Goal: Information Seeking & Learning: Learn about a topic

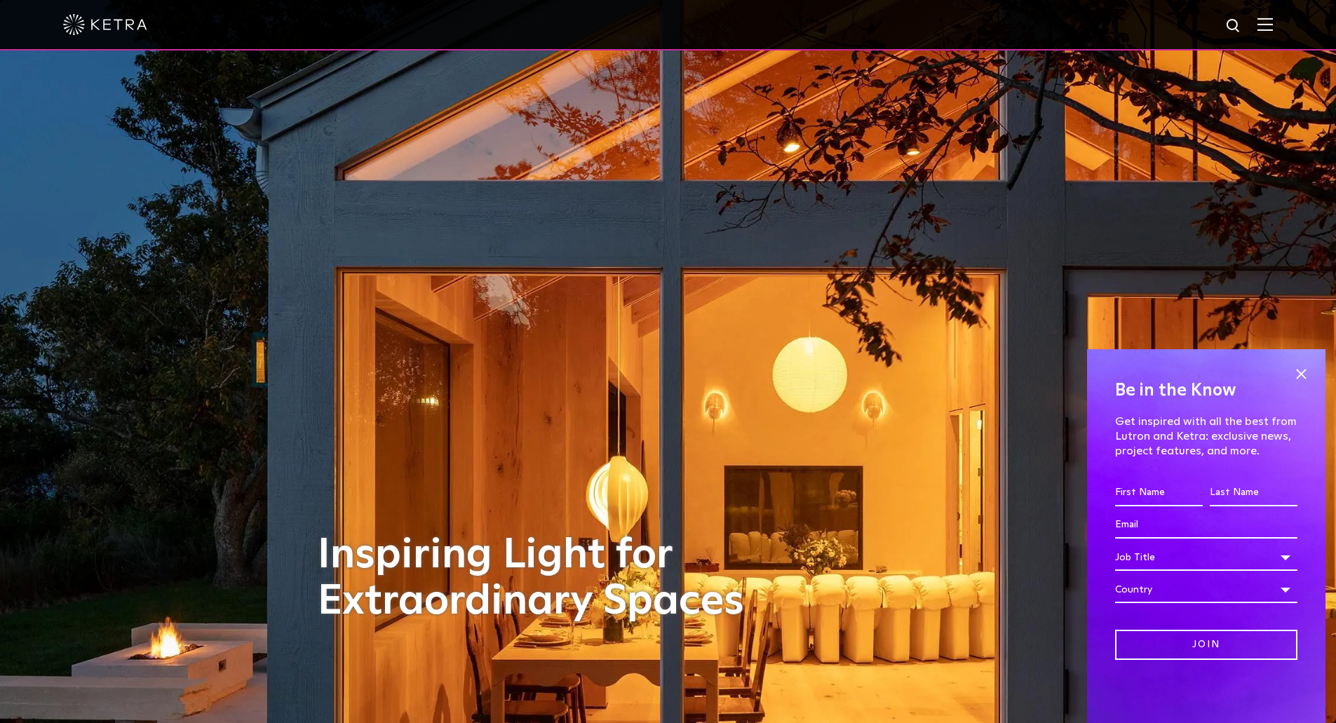
click at [1265, 25] on div at bounding box center [668, 24] width 1210 height 49
click at [1273, 27] on img at bounding box center [1264, 24] width 15 height 13
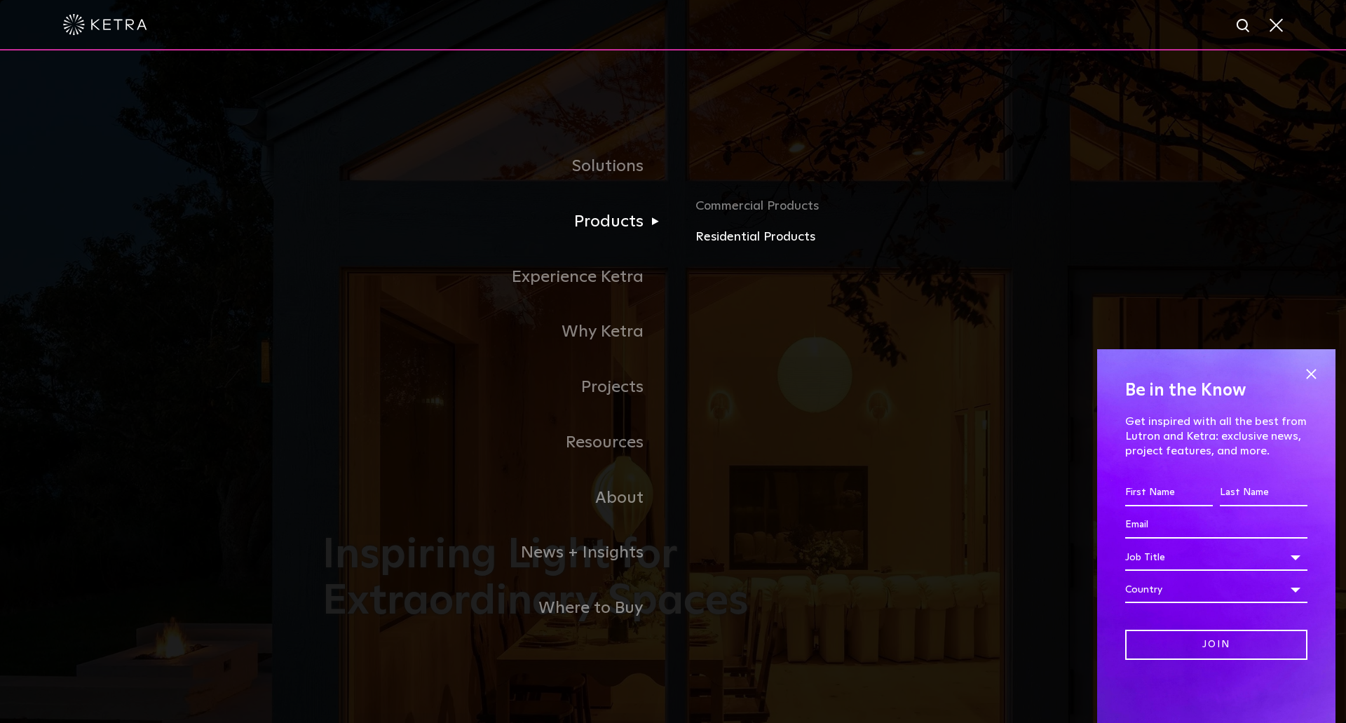
click at [708, 234] on link "Residential Products" at bounding box center [860, 237] width 328 height 20
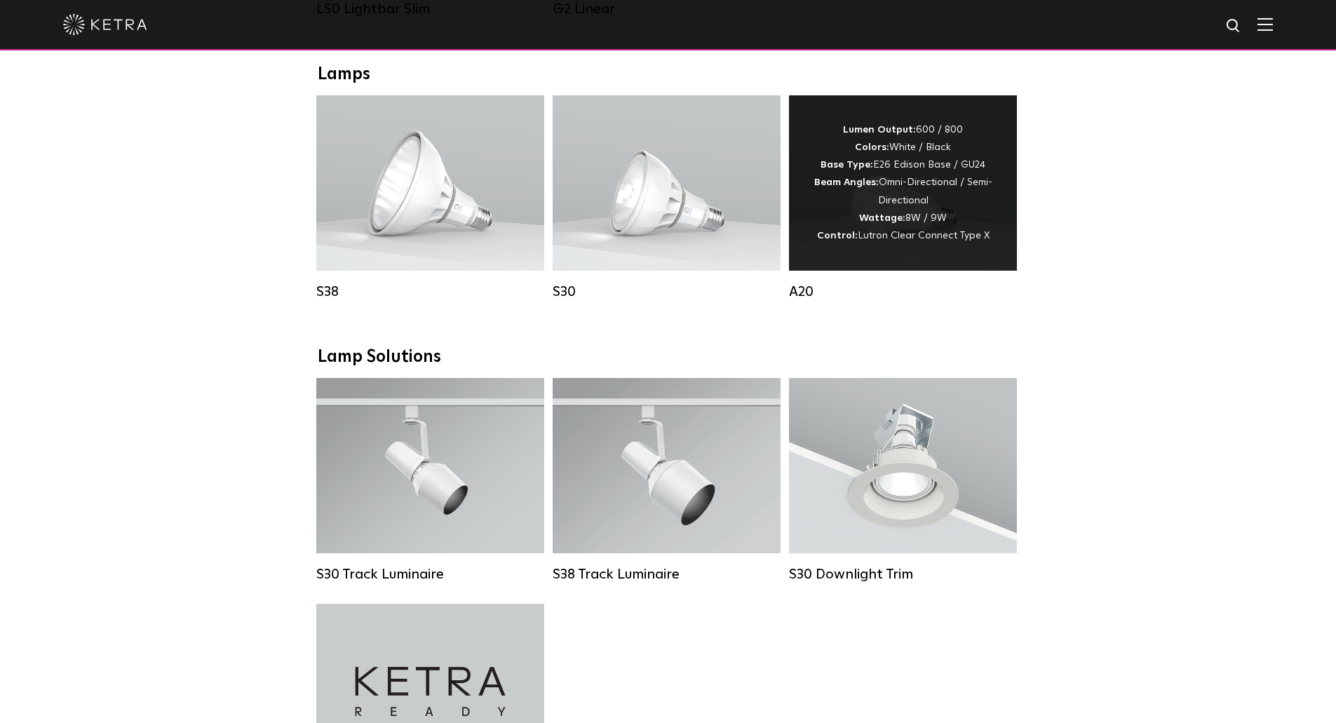
scroll to position [771, 0]
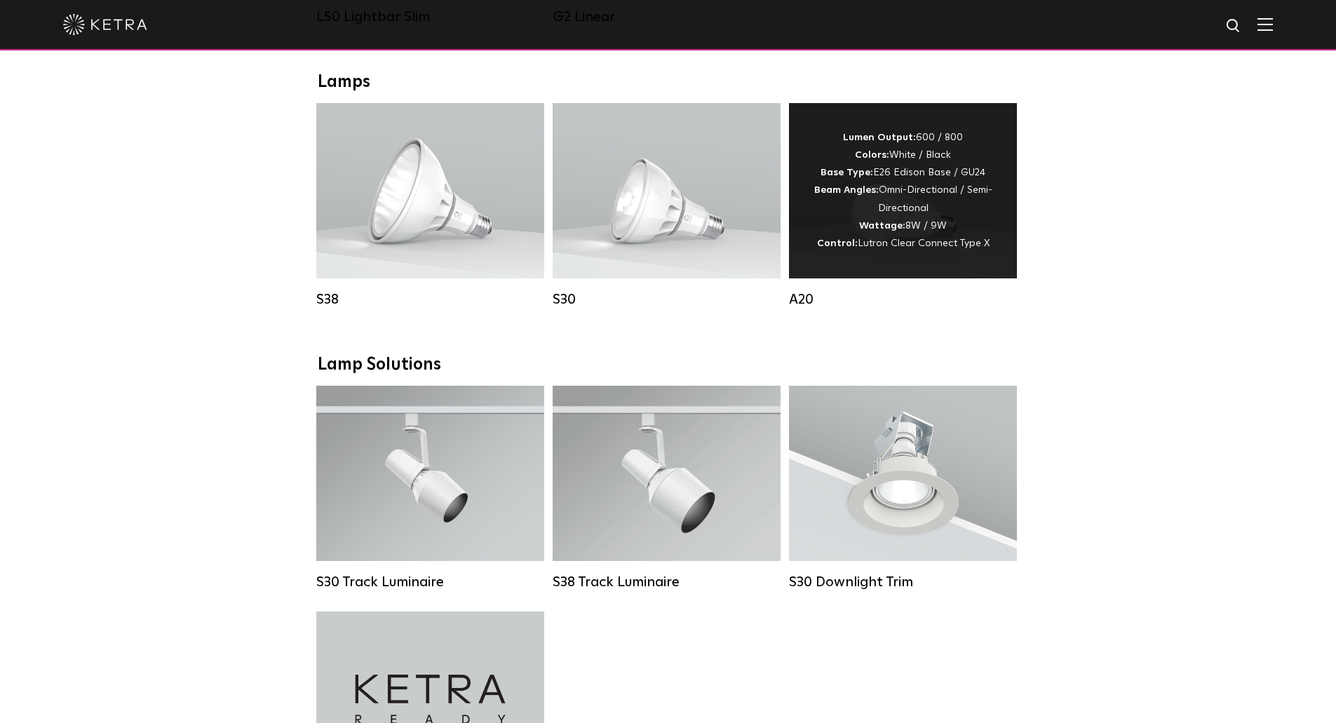
click at [928, 216] on div "Lumen Output: 600 / 800 Colors: White / Black Base Type: E26 Edison Base / GU24…" at bounding box center [903, 190] width 186 height 123
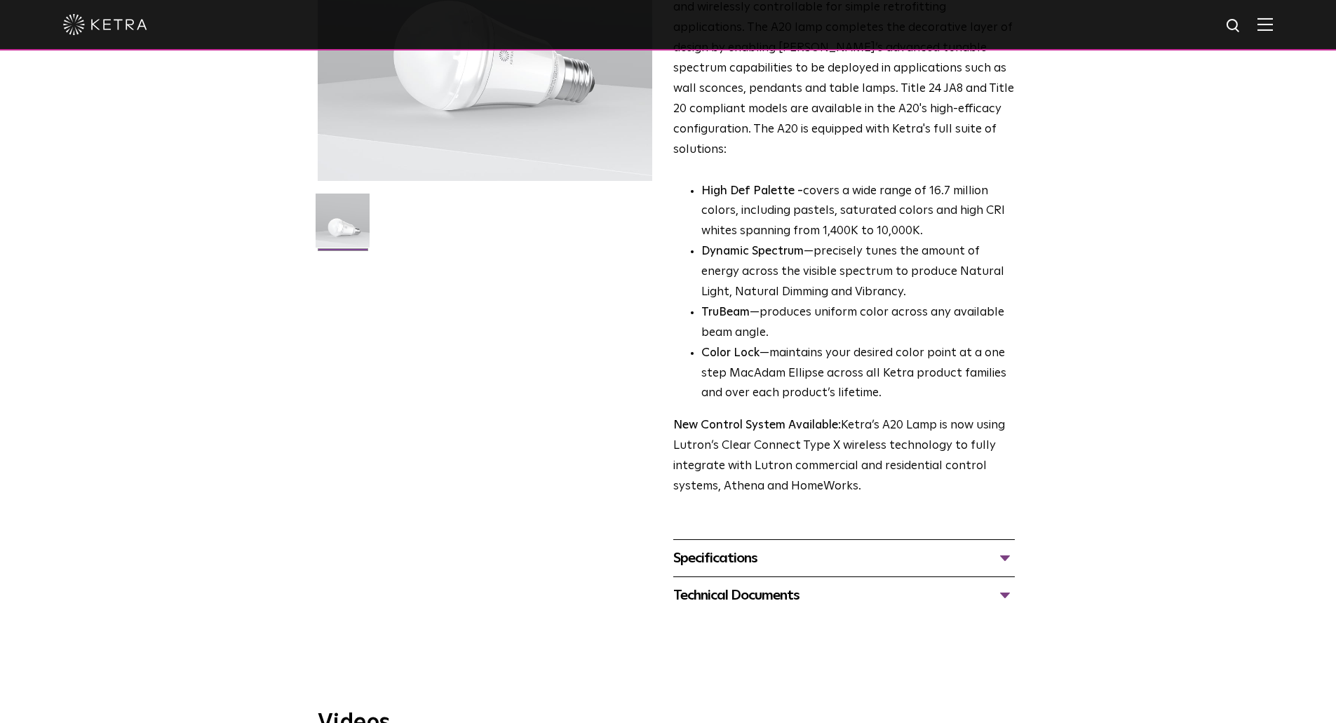
scroll to position [281, 0]
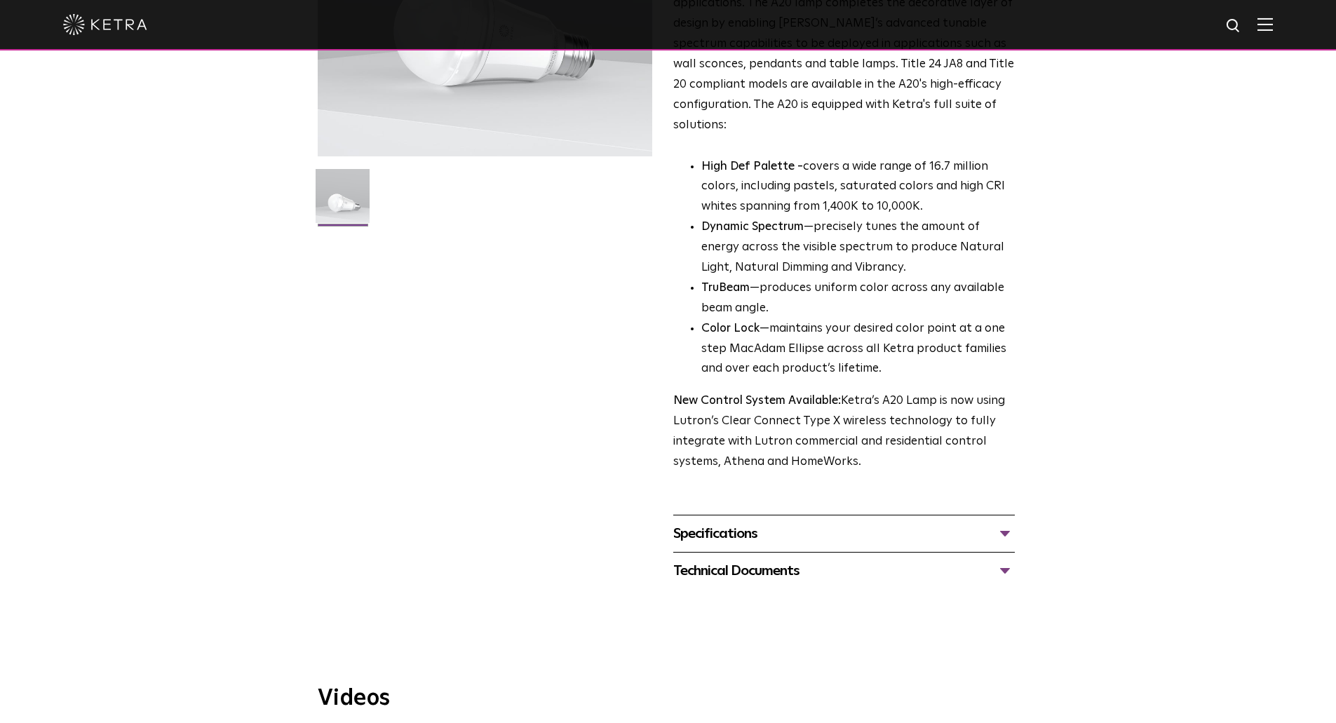
click at [776, 522] on div "Specifications" at bounding box center [844, 533] width 342 height 22
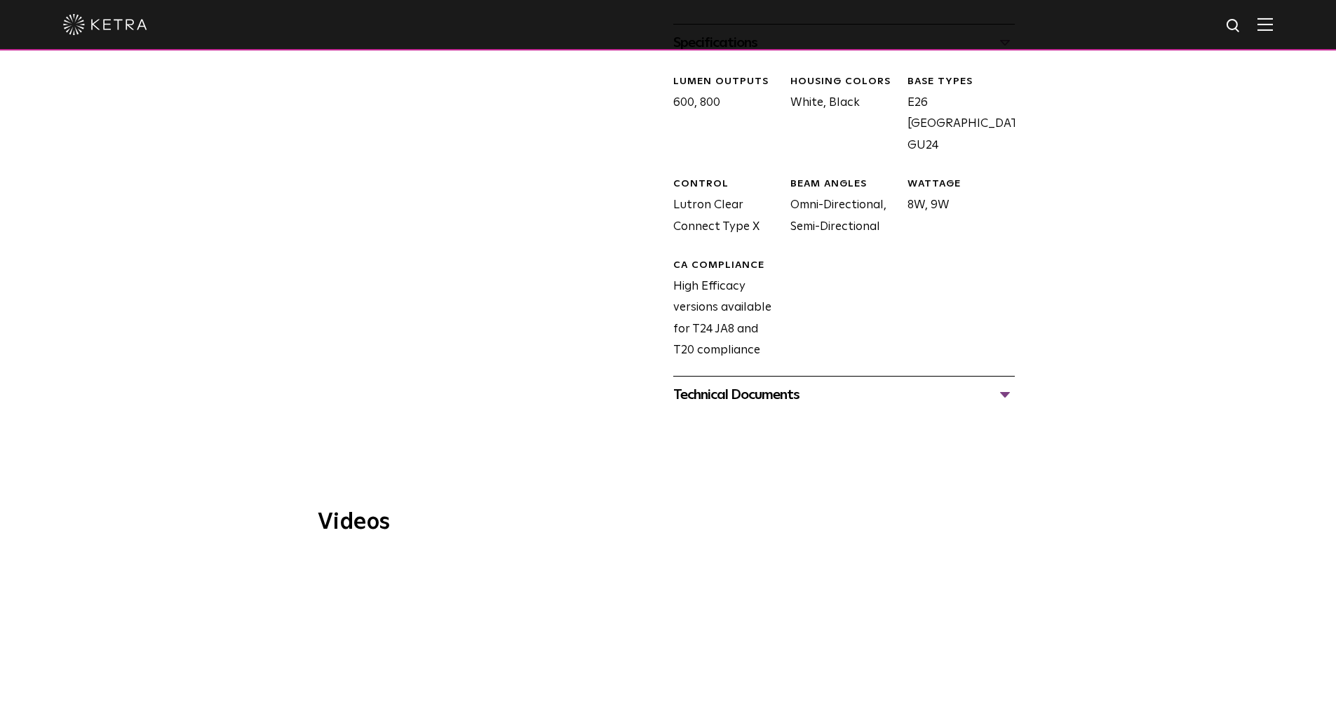
scroll to position [912, 0]
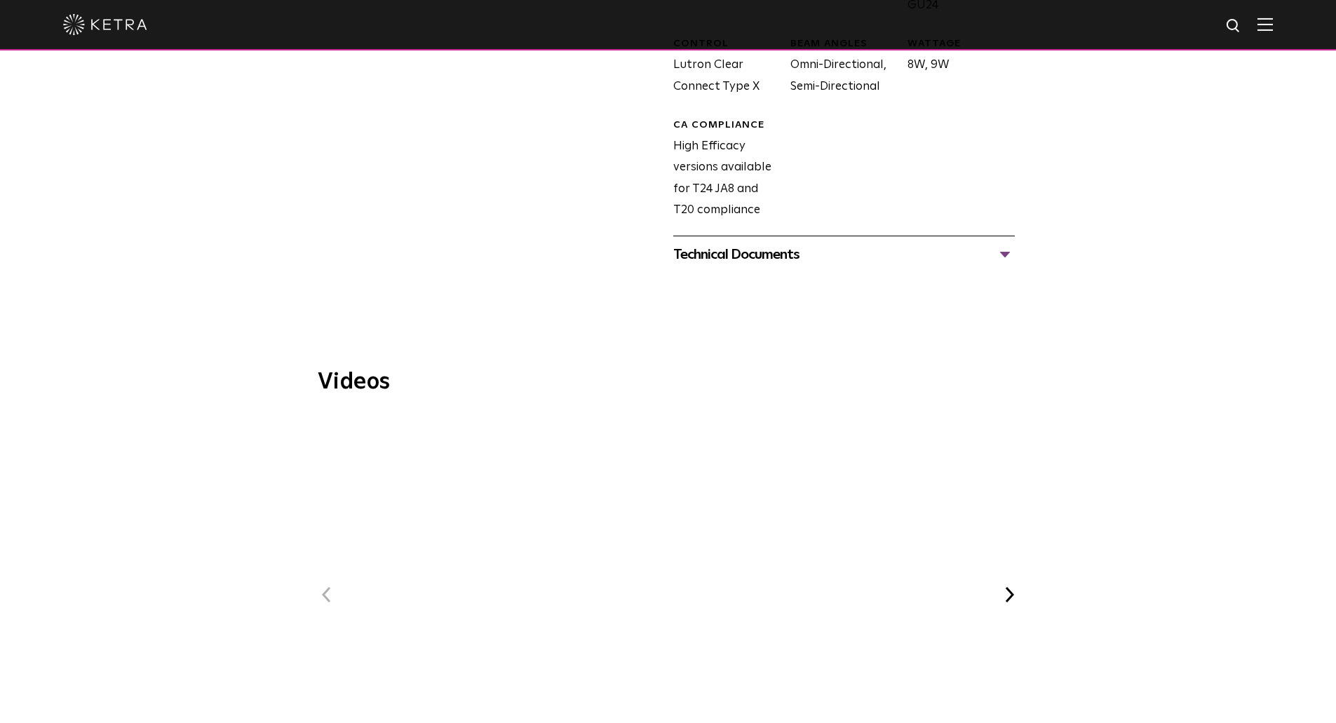
click at [675, 548] on span "WELL Certified: Delos HQ" at bounding box center [668, 607] width 472 height 387
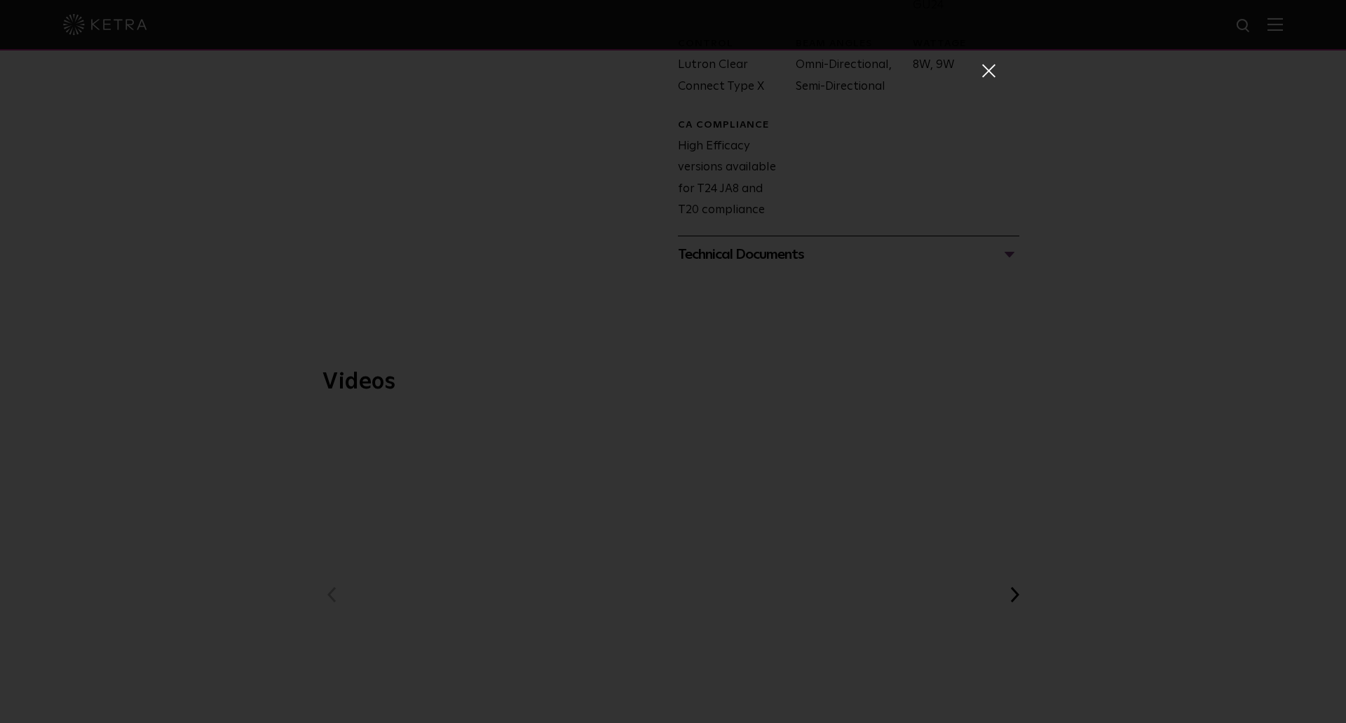
click at [980, 66] on span at bounding box center [987, 70] width 15 height 14
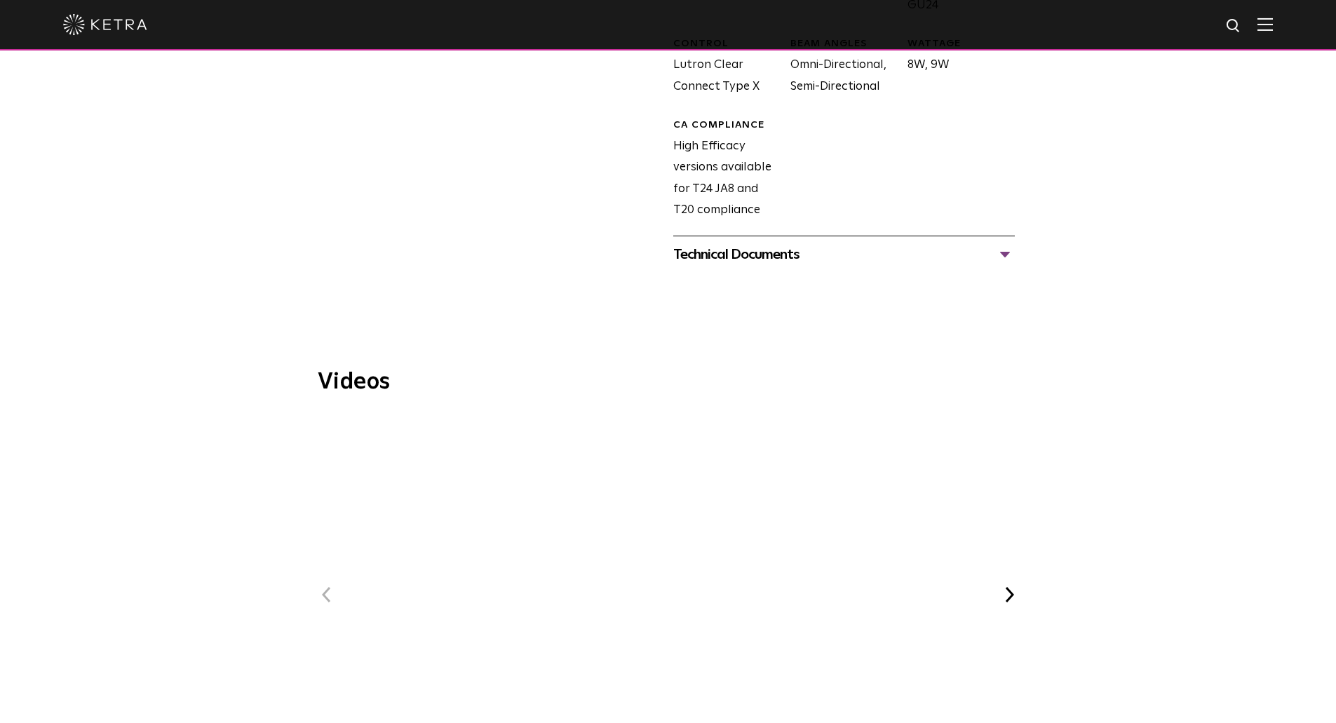
click at [937, 510] on span "Ketra at Bodyrok Fitness Studio" at bounding box center [797, 552] width 344 height 193
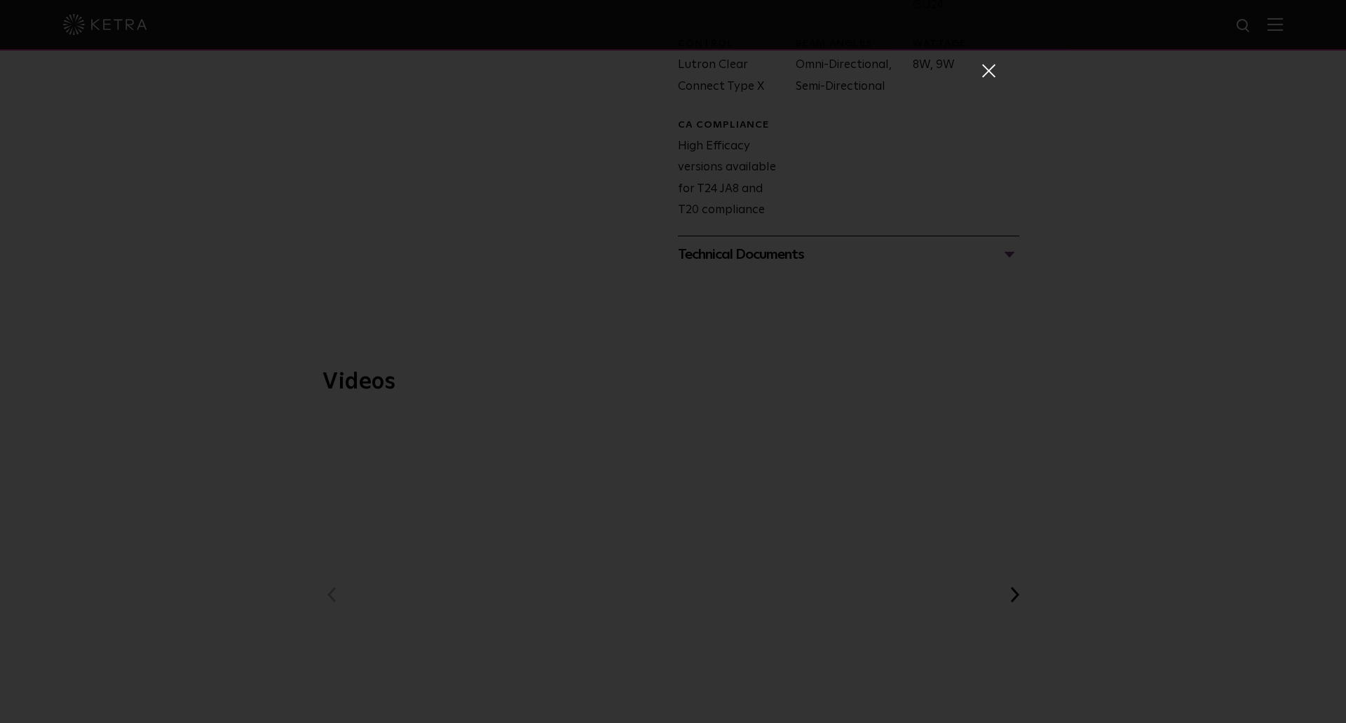
click at [1221, 457] on div "Ketra at Bodyrok Fitness Studio" at bounding box center [673, 361] width 1346 height 723
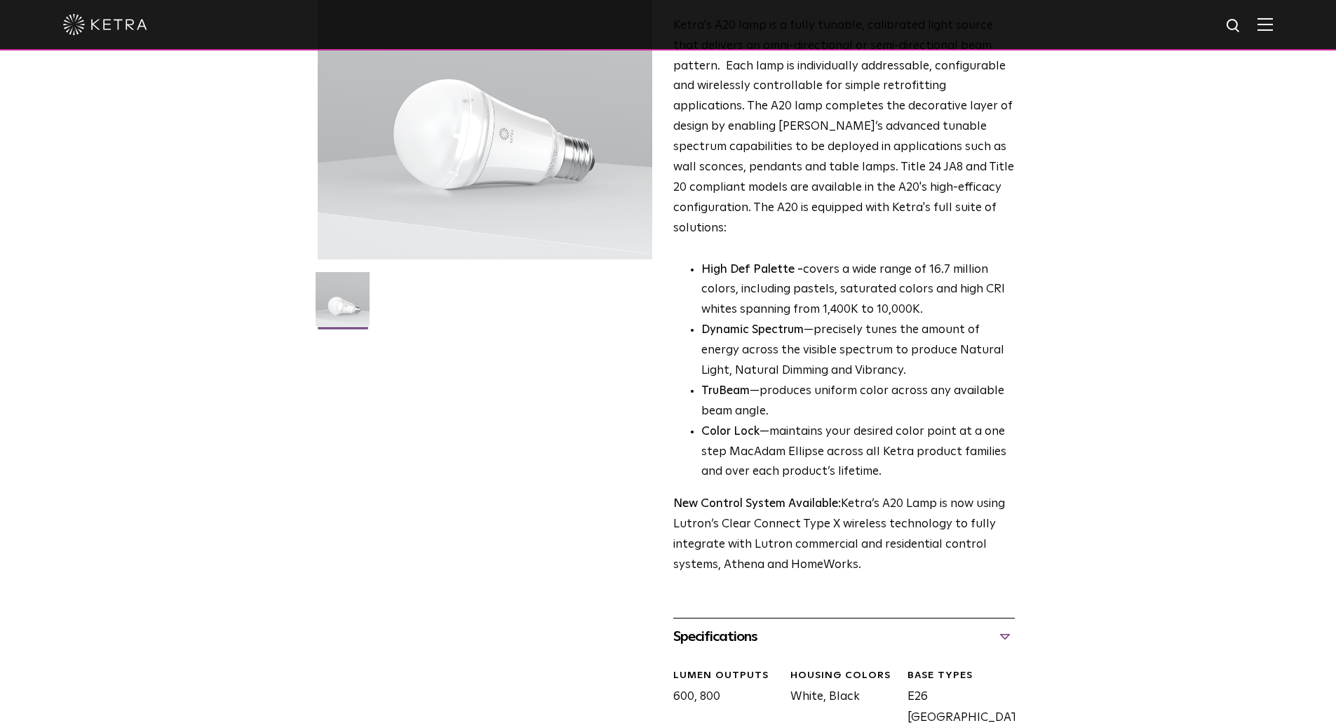
scroll to position [0, 0]
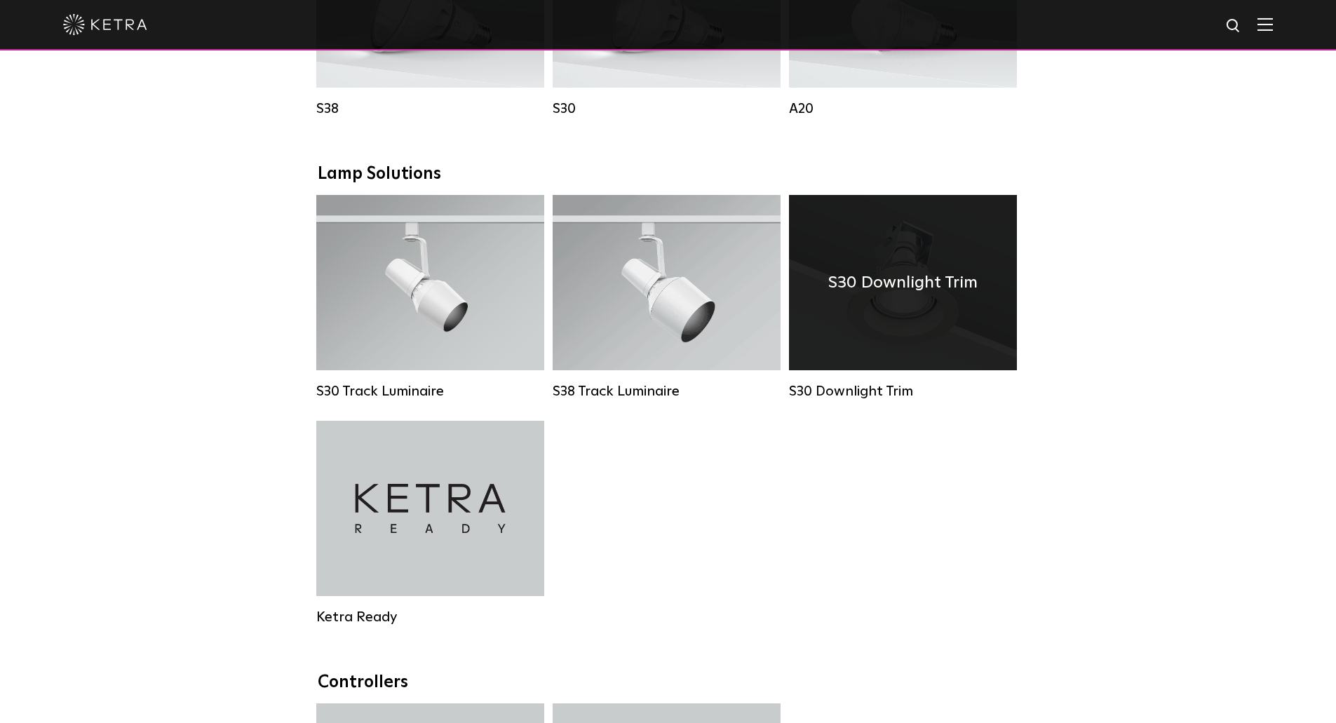
scroll to position [982, 0]
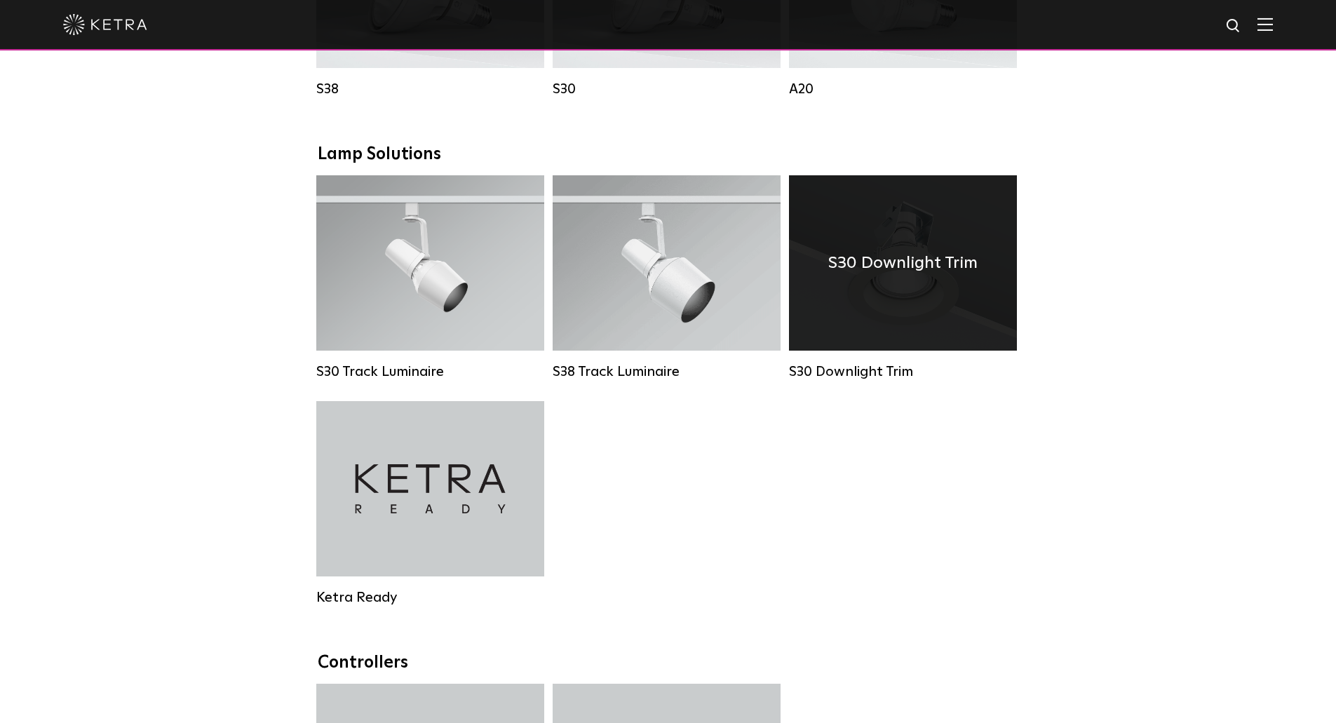
click at [927, 253] on div "S30 Downlight Trim" at bounding box center [903, 262] width 228 height 175
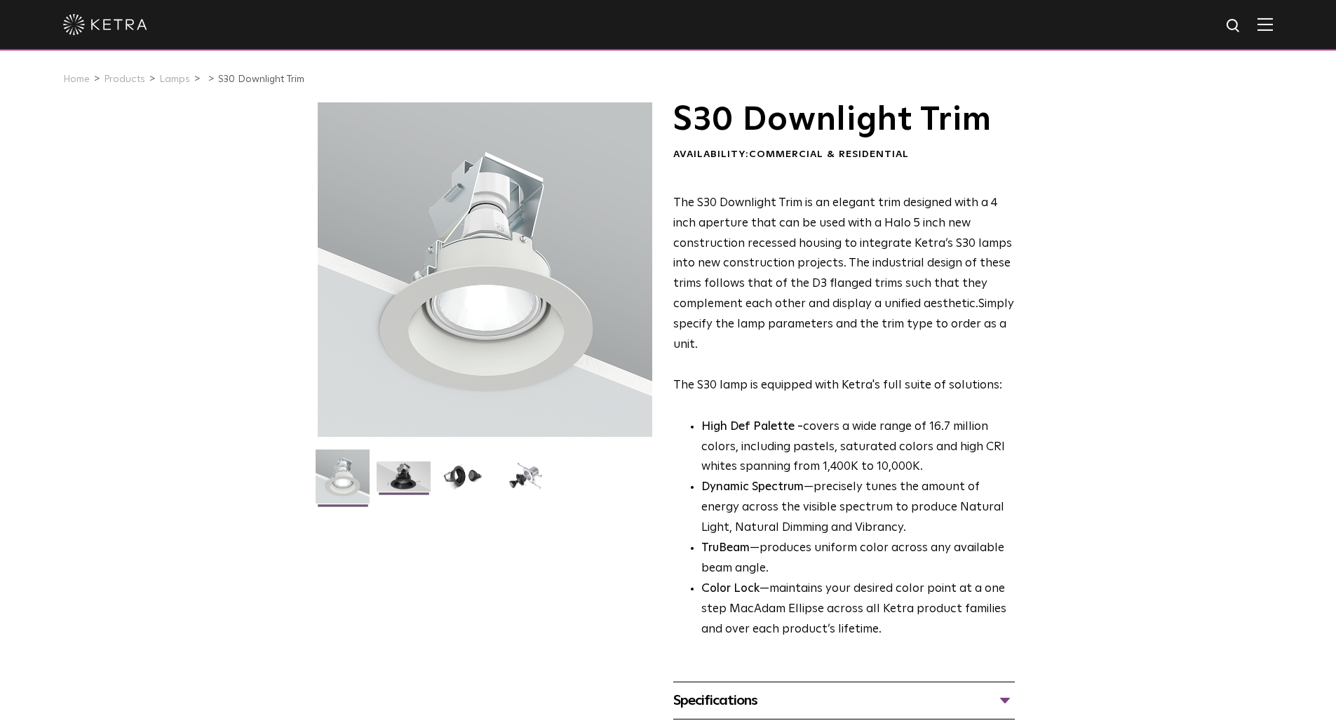
click at [405, 468] on img at bounding box center [404, 481] width 54 height 41
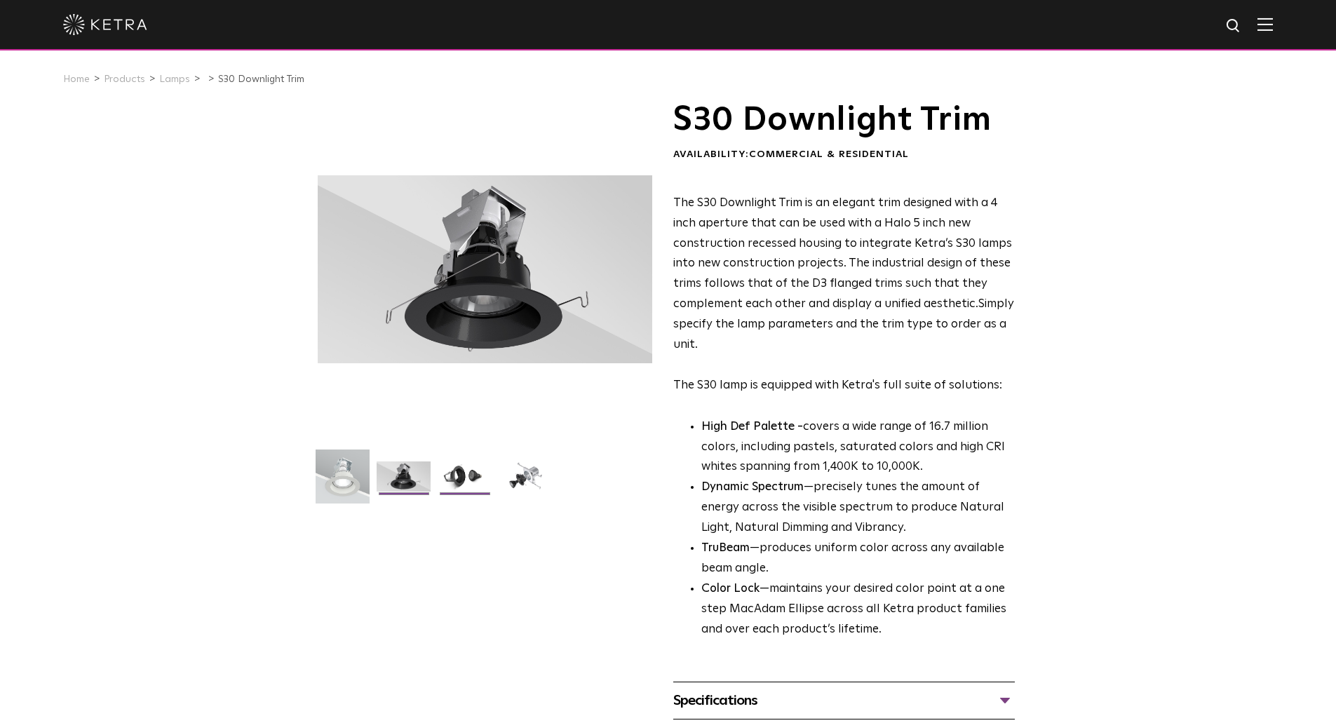
click at [449, 475] on img at bounding box center [465, 481] width 54 height 41
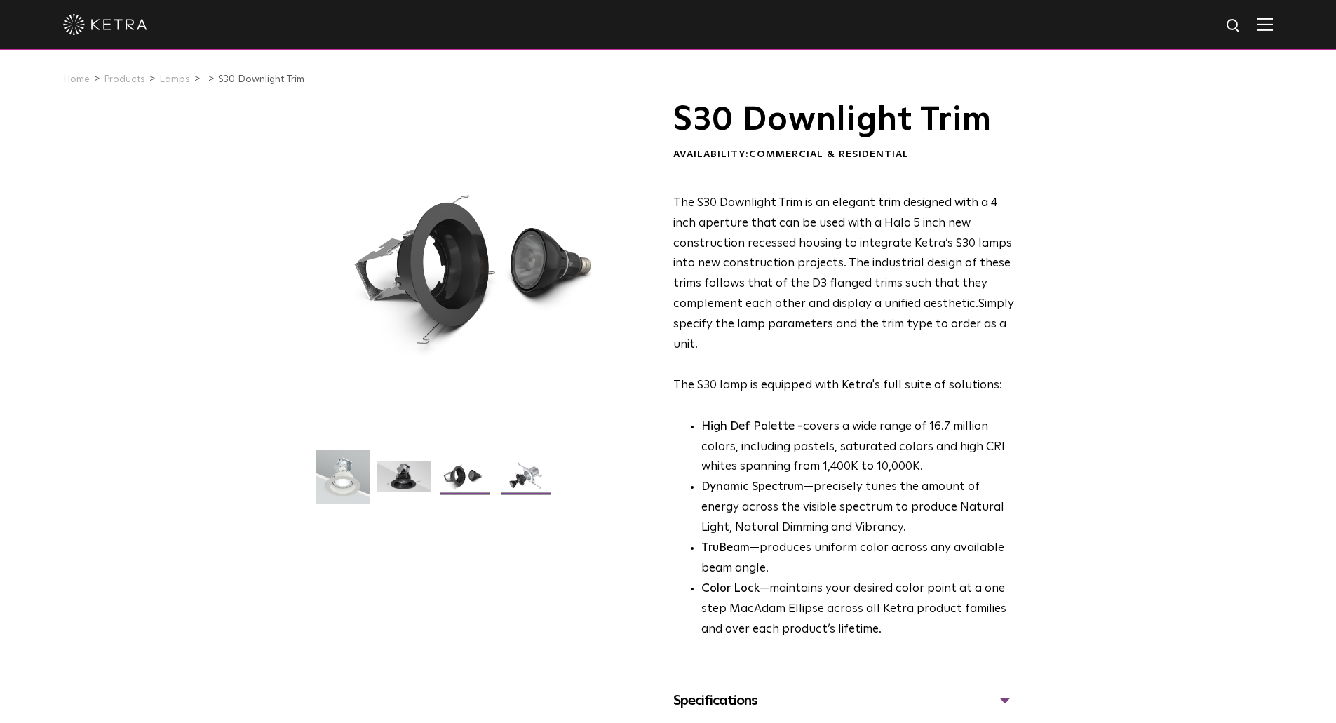
click at [537, 472] on img at bounding box center [526, 481] width 54 height 41
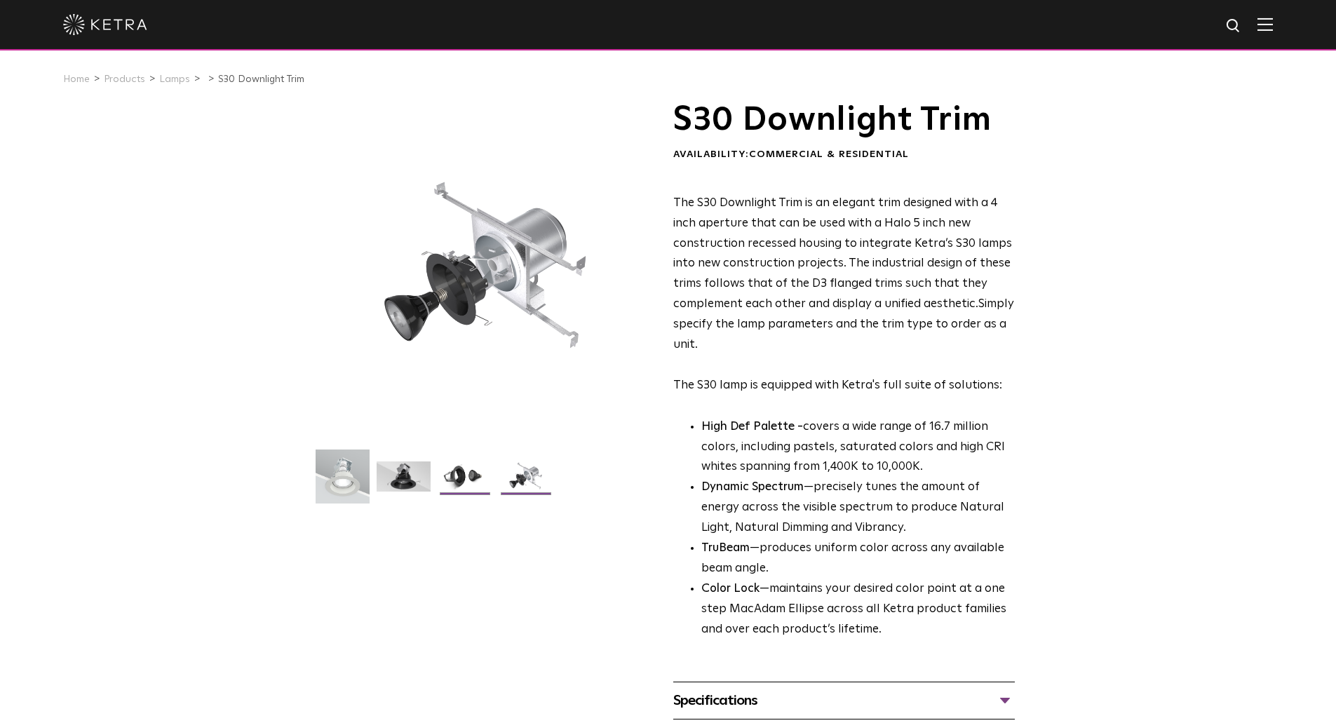
click at [478, 471] on img at bounding box center [465, 481] width 54 height 41
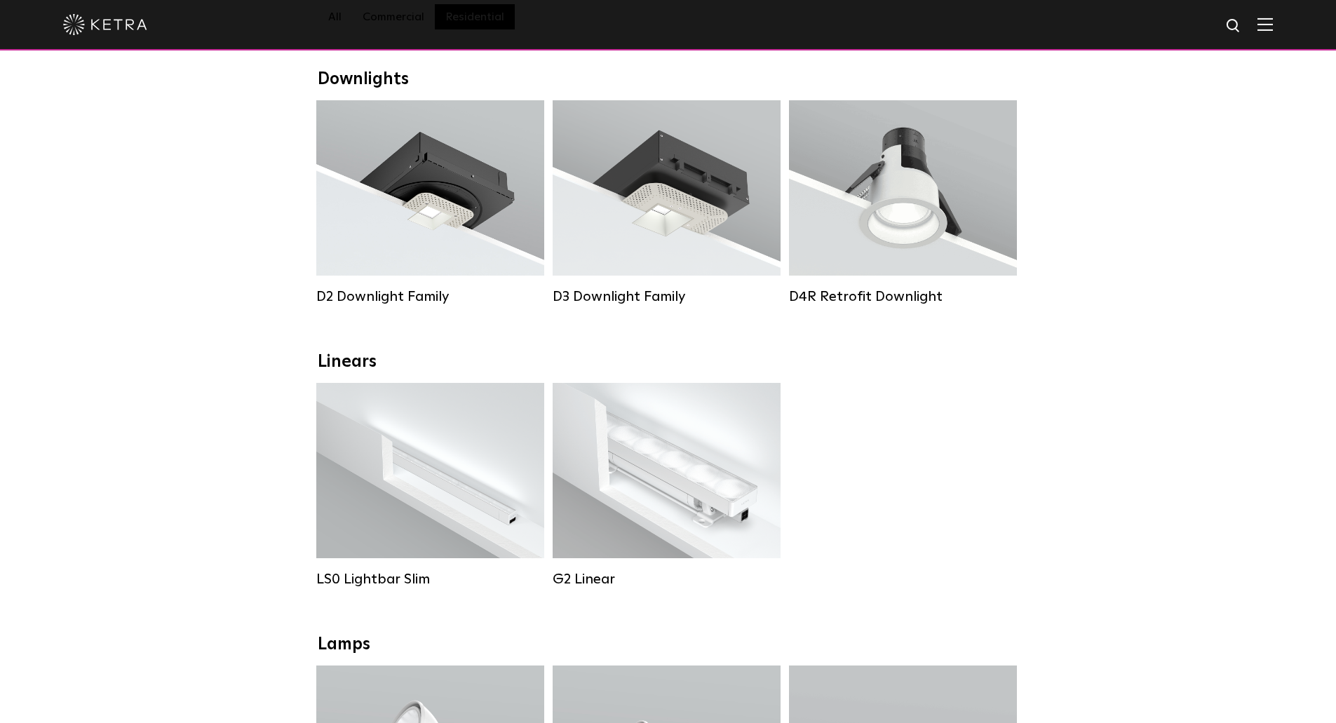
scroll to position [210, 0]
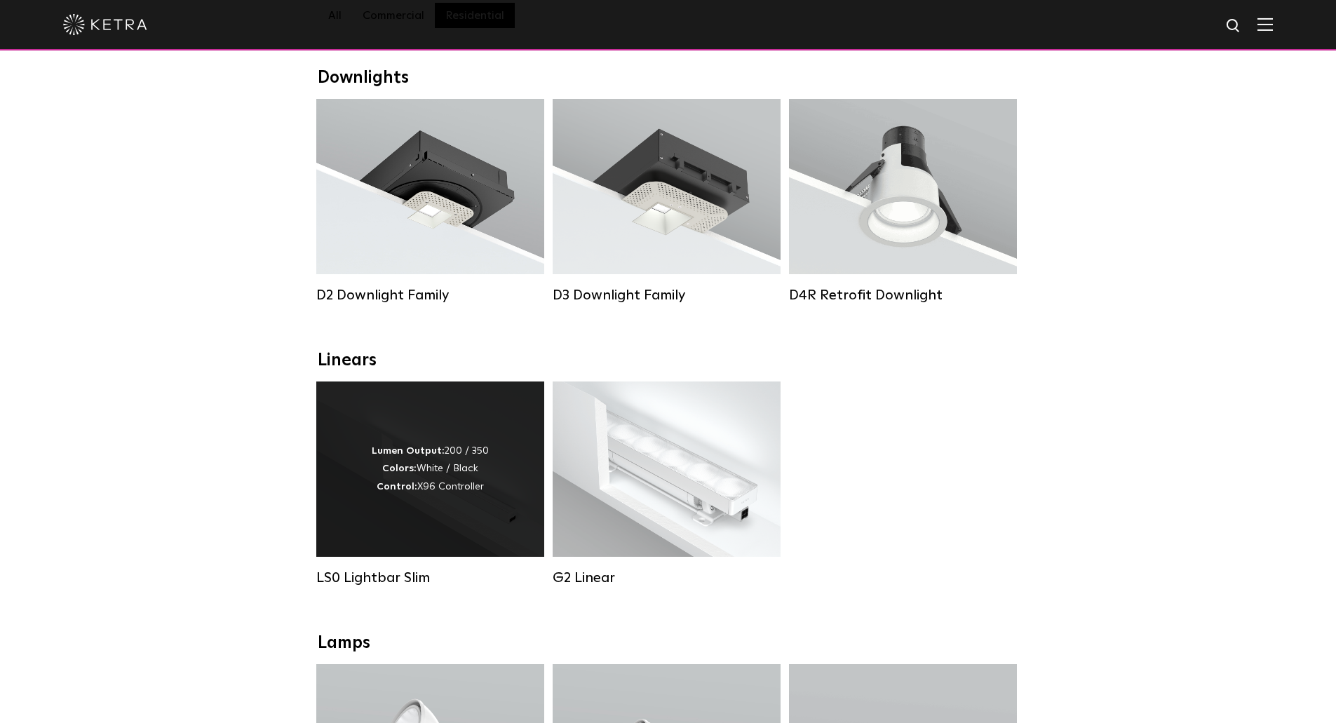
click at [508, 477] on div "Lumen Output: 200 / 350 Colors: White / Black Control: X96 Controller" at bounding box center [430, 468] width 228 height 175
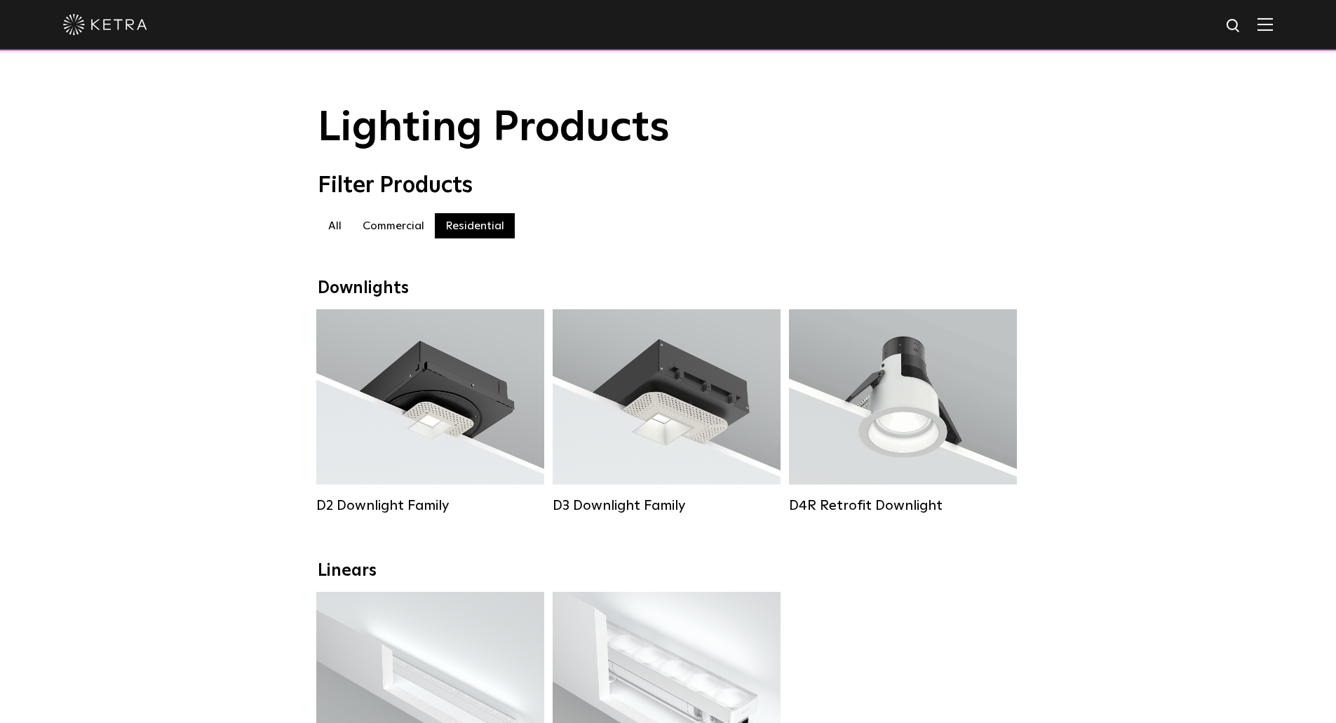
scroll to position [70, 0]
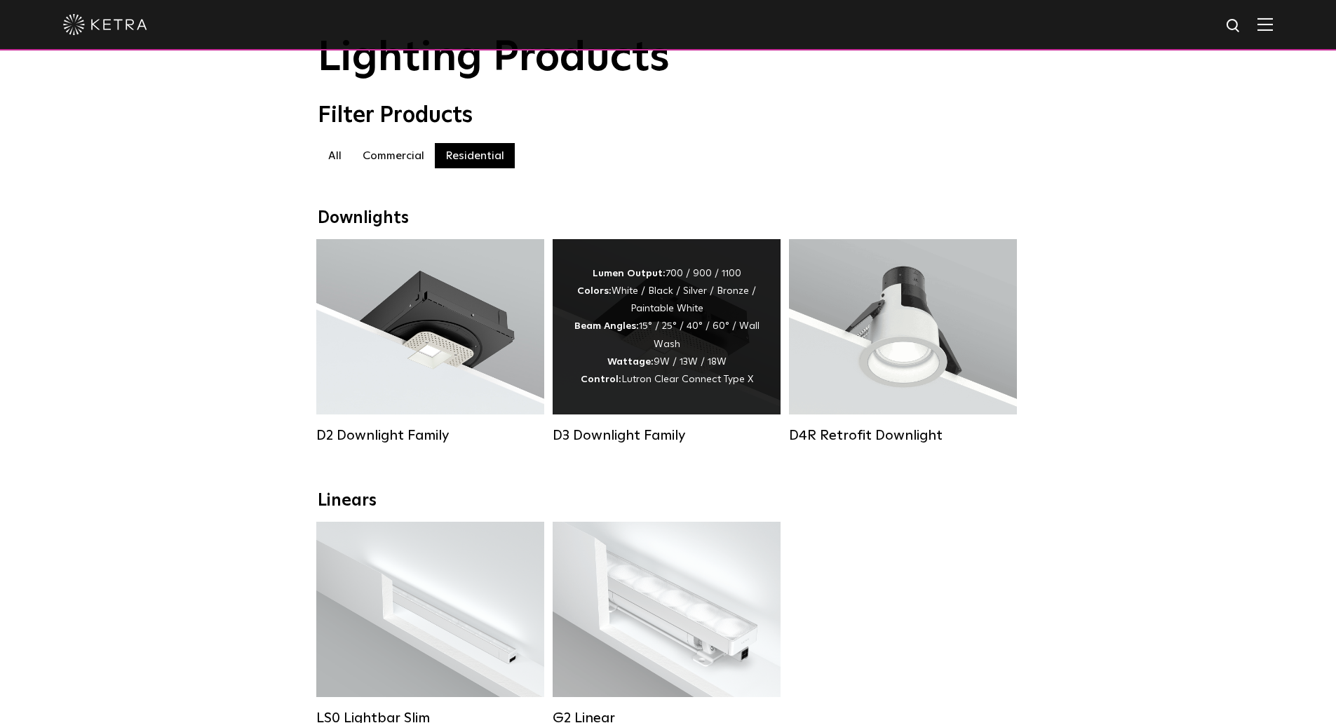
click at [642, 346] on div "Lumen Output: 700 / 900 / 1100 Colors: White / Black / Silver / Bronze / Painta…" at bounding box center [667, 326] width 186 height 123
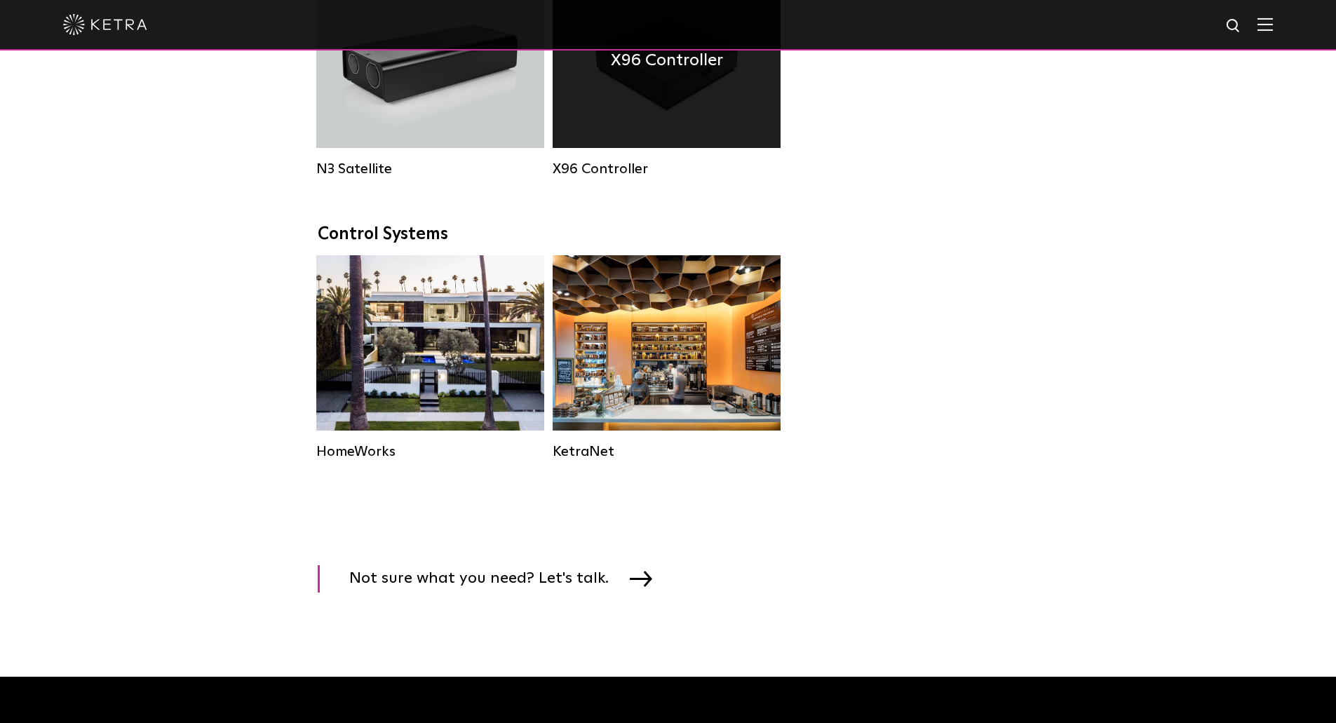
scroll to position [1753, 0]
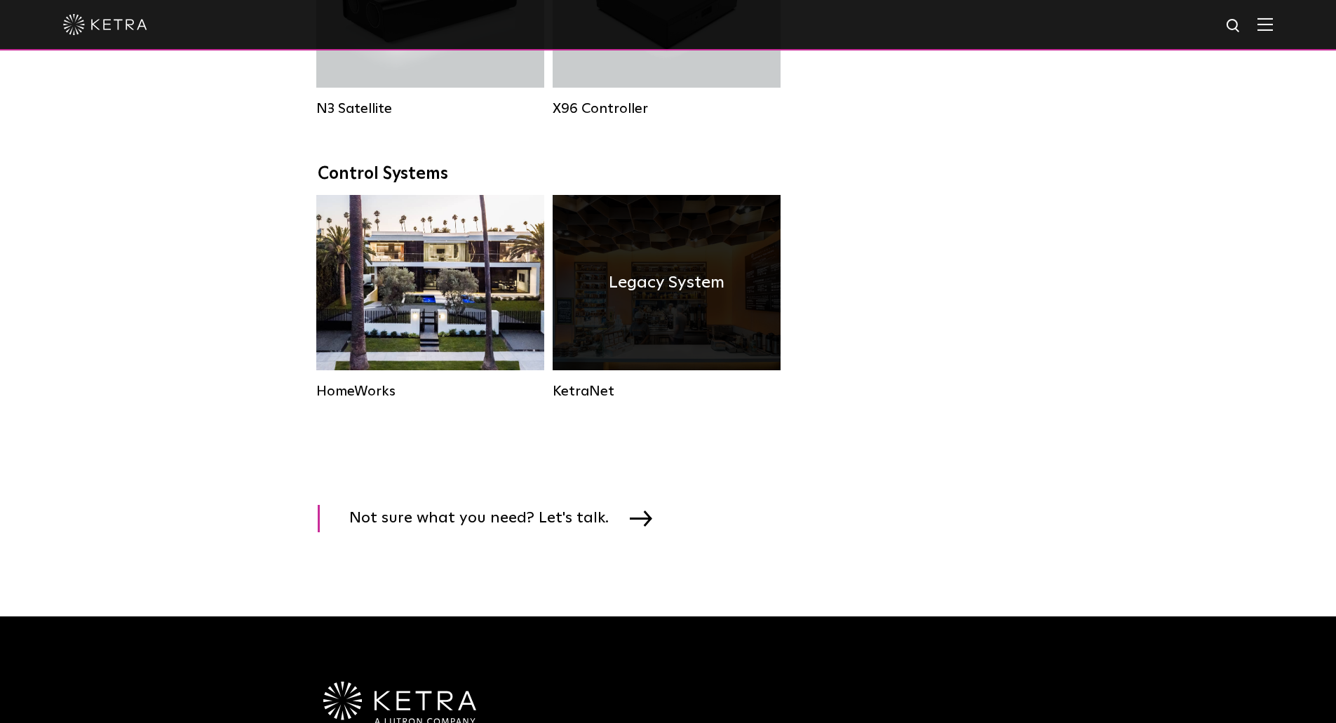
click at [623, 332] on div "Legacy System" at bounding box center [667, 282] width 228 height 175
